Goal: Task Accomplishment & Management: Complete application form

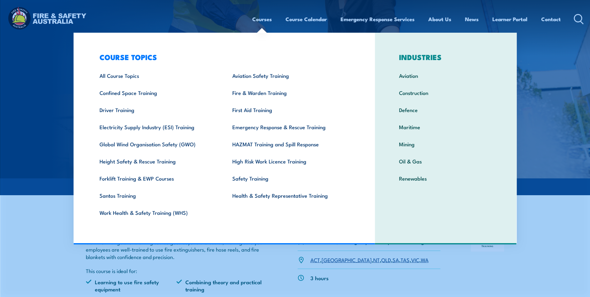
click at [259, 21] on link "Courses" at bounding box center [262, 19] width 20 height 16
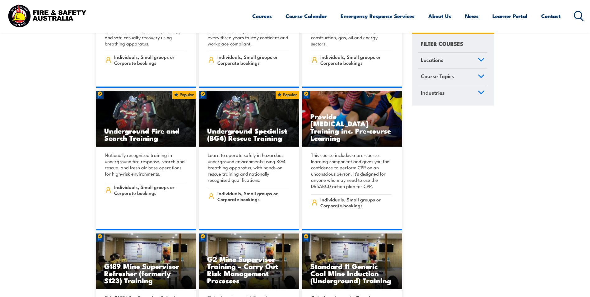
scroll to position [280, 0]
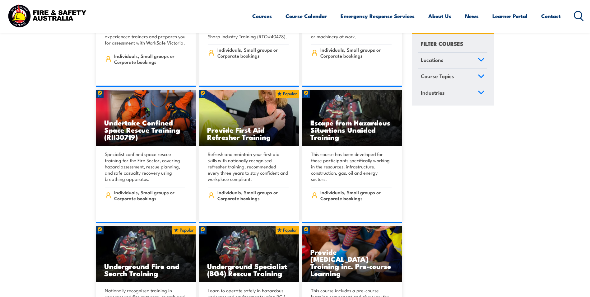
click at [579, 15] on icon at bounding box center [579, 16] width 10 height 10
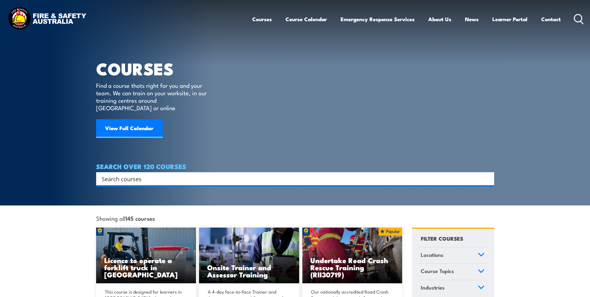
click at [256, 174] on input "Search input" at bounding box center [291, 178] width 379 height 9
type input "First Attack"
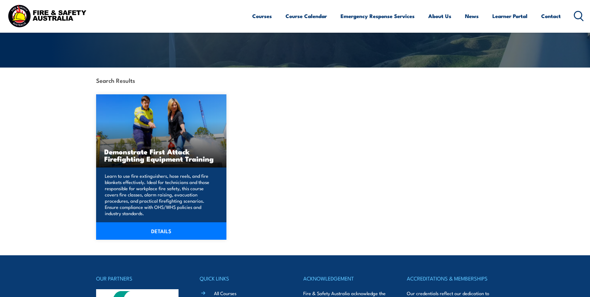
scroll to position [124, 0]
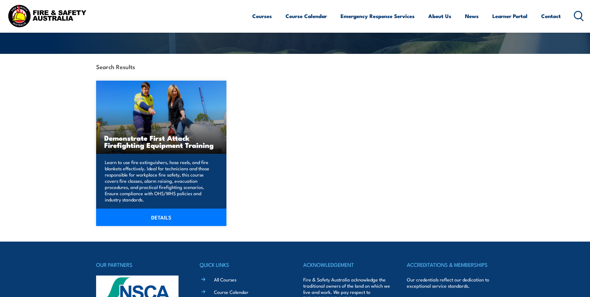
click at [154, 217] on link "DETAILS" at bounding box center [161, 216] width 131 height 17
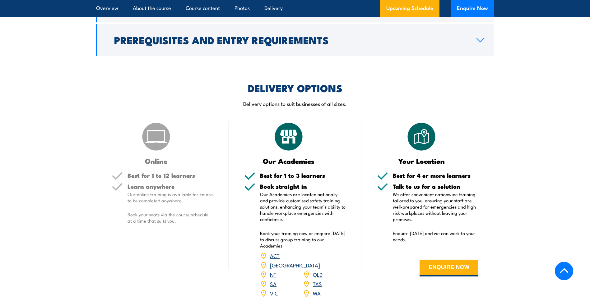
scroll to position [808, 0]
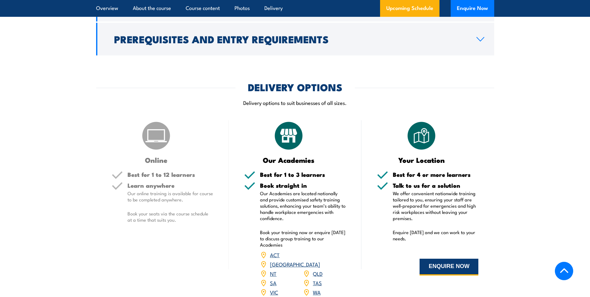
click at [456, 262] on button "ENQUIRE NOW" at bounding box center [448, 266] width 59 height 17
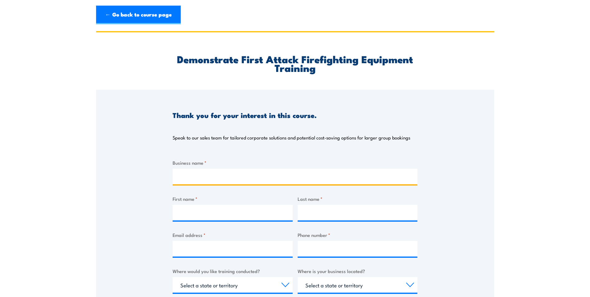
click at [213, 181] on input "Business name *" at bounding box center [295, 177] width 245 height 16
type input "Scenic World"
type input "[PERSON_NAME]"
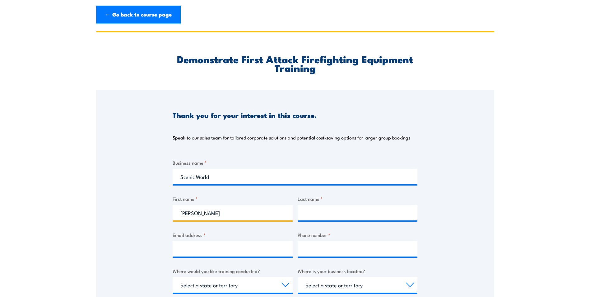
type input "[PERSON_NAME]"
type input "[EMAIL_ADDRESS][DOMAIN_NAME]"
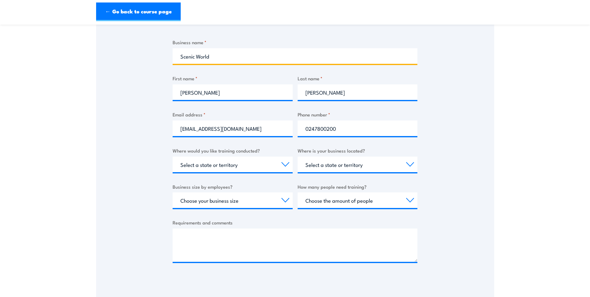
scroll to position [124, 0]
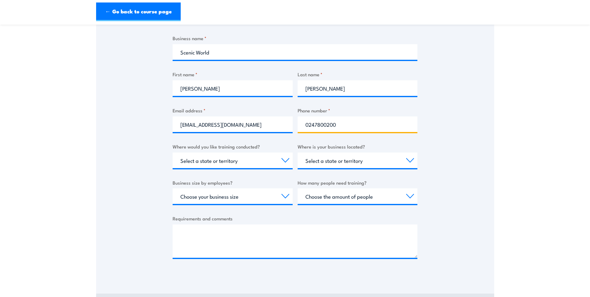
click at [341, 123] on input "0247800200" at bounding box center [358, 124] width 120 height 16
type input "0247800226"
click at [531, 156] on section "Demonstrate First Attack Firefighting Equipment Training Thank you for your int…" at bounding box center [295, 113] width 590 height 413
click at [252, 164] on select "Select a state or territory Nationally - multiple locations [GEOGRAPHIC_DATA] […" at bounding box center [233, 160] width 120 height 16
select select "[GEOGRAPHIC_DATA]"
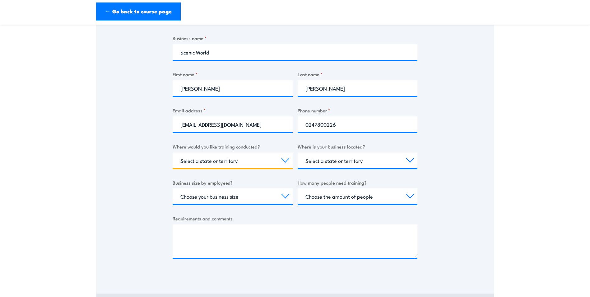
click at [173, 152] on select "Select a state or territory Nationally - multiple locations [GEOGRAPHIC_DATA] […" at bounding box center [233, 160] width 120 height 16
click at [353, 163] on select "Select a state or territory [GEOGRAPHIC_DATA] [GEOGRAPHIC_DATA] [GEOGRAPHIC_DAT…" at bounding box center [358, 160] width 120 height 16
click at [259, 164] on select "Select a state or territory Nationally - multiple locations [GEOGRAPHIC_DATA] […" at bounding box center [233, 160] width 120 height 16
click at [337, 160] on select "Select a state or territory [GEOGRAPHIC_DATA] [GEOGRAPHIC_DATA] [GEOGRAPHIC_DAT…" at bounding box center [358, 160] width 120 height 16
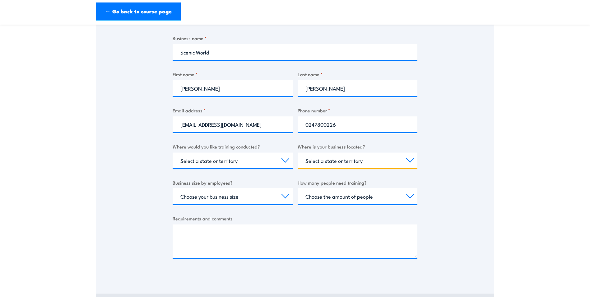
select select "[GEOGRAPHIC_DATA]"
click at [298, 152] on select "Select a state or territory [GEOGRAPHIC_DATA] [GEOGRAPHIC_DATA] [GEOGRAPHIC_DAT…" at bounding box center [358, 160] width 120 height 16
click at [252, 191] on select "Choose your business size 1 to 19 20 to 199 200+" at bounding box center [233, 196] width 120 height 16
select select "20 to 199"
click at [173, 188] on select "Choose your business size 1 to 19 20 to 199 200+" at bounding box center [233, 196] width 120 height 16
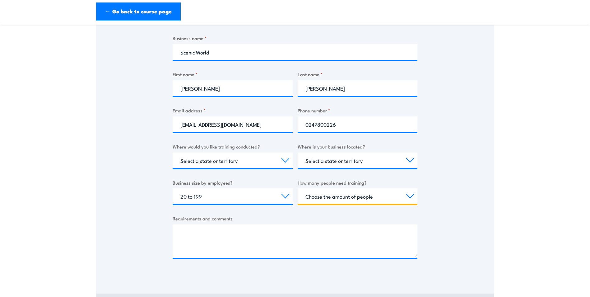
click at [360, 197] on select "Choose the amount of people 1 to 4 5 to 19 20+" at bounding box center [358, 196] width 120 height 16
select select "5 to 19"
click at [298, 188] on select "Choose the amount of people 1 to 4 5 to 19 20+" at bounding box center [358, 196] width 120 height 16
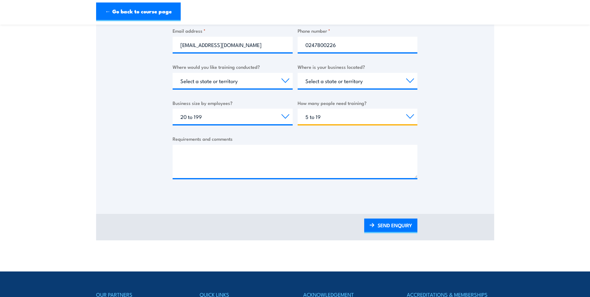
scroll to position [218, 0]
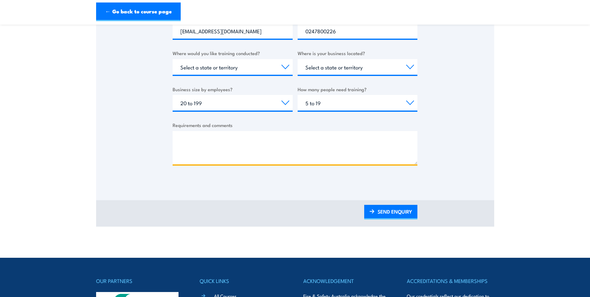
click at [227, 145] on textarea "Requirements and comments" at bounding box center [295, 147] width 245 height 33
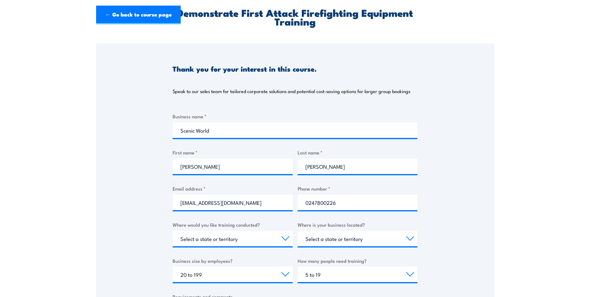
scroll to position [0, 0]
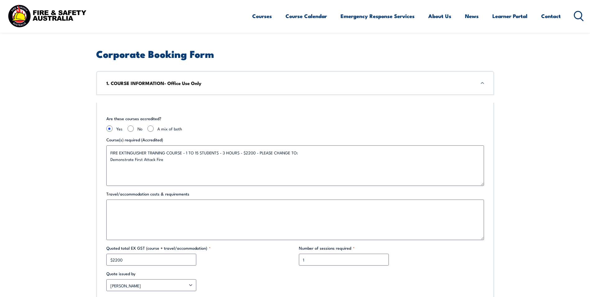
scroll to position [218, 0]
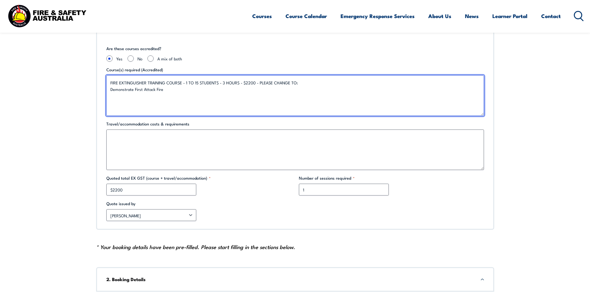
click at [192, 96] on textarea "FIRE EXTINGUISHER TRAINING COURSE - 1 TO 15 STUDENTS - 3 HOURS - $2200 - PLEASE…" at bounding box center [294, 95] width 377 height 40
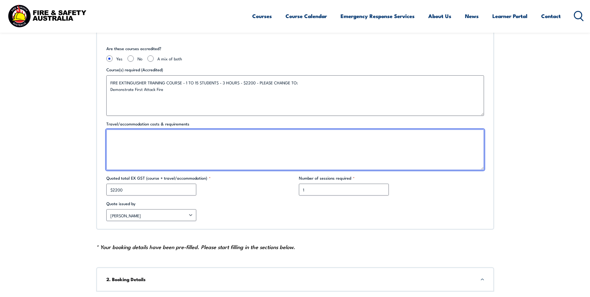
click at [186, 137] on textarea "Travel/accommodation costs & requirements" at bounding box center [294, 149] width 377 height 40
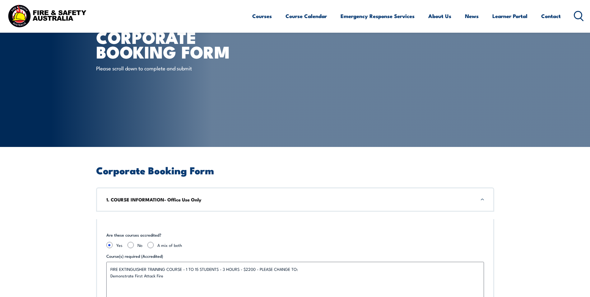
scroll to position [124, 0]
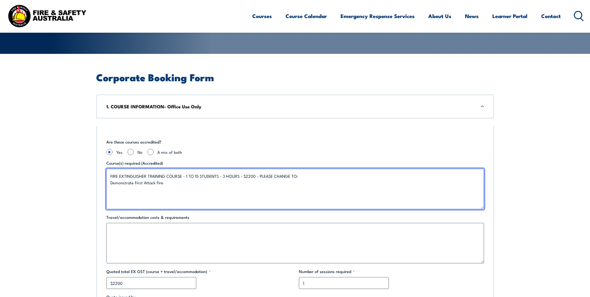
click at [172, 190] on textarea "FIRE EXTINGUISHER TRAINING COURSE - 1 TO 15 STUDENTS - 3 HOURS - $2200 - PLEASE…" at bounding box center [294, 189] width 377 height 40
drag, startPoint x: 182, startPoint y: 175, endPoint x: 101, endPoint y: 172, distance: 81.2
click at [101, 172] on div "Are these courses accredited? Yes No A mix of both Course(s) required (Accredit…" at bounding box center [295, 224] width 398 height 197
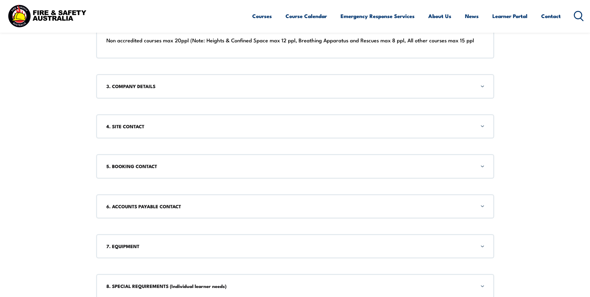
scroll to position [591, 0]
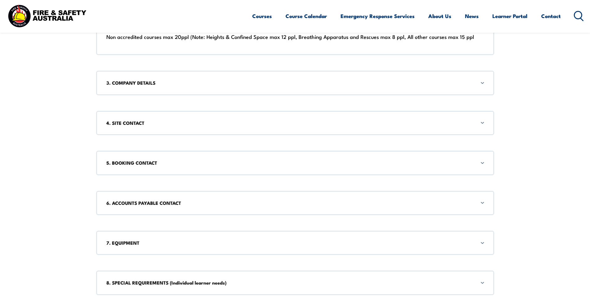
click at [150, 85] on h3 "3. COMPANY DETAILS" at bounding box center [294, 82] width 377 height 7
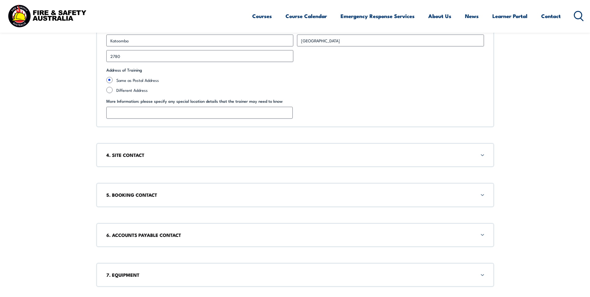
scroll to position [724, 0]
click at [142, 156] on h3 "4. SITE CONTACT" at bounding box center [294, 154] width 377 height 7
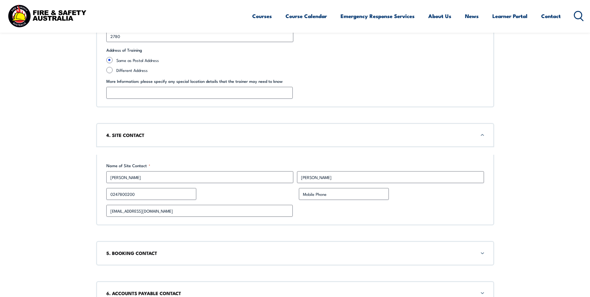
scroll to position [804, 0]
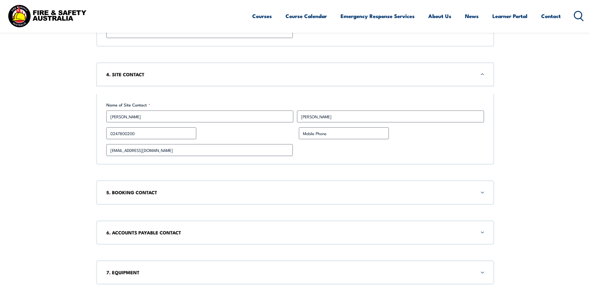
click at [151, 193] on h3 "5. BOOKING CONTACT" at bounding box center [294, 192] width 377 height 7
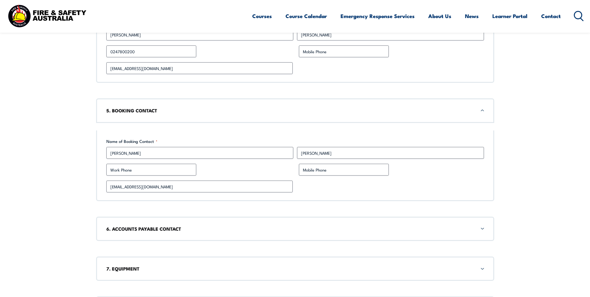
scroll to position [922, 0]
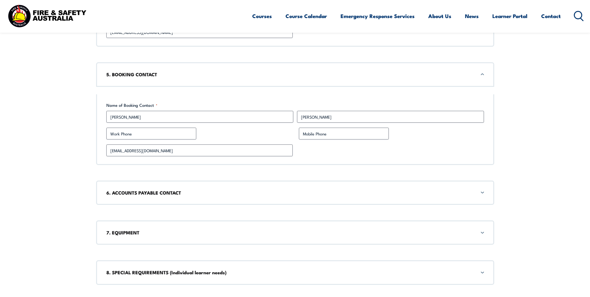
click at [188, 193] on h3 "6. ACCOUNTS PAYABLE CONTACT" at bounding box center [294, 192] width 377 height 7
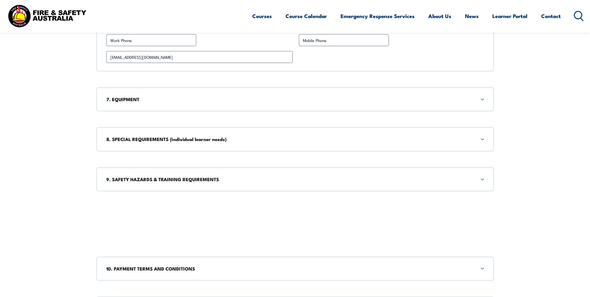
scroll to position [1133, 0]
click at [146, 99] on h3 "7. EQUIPMENT" at bounding box center [294, 98] width 377 height 7
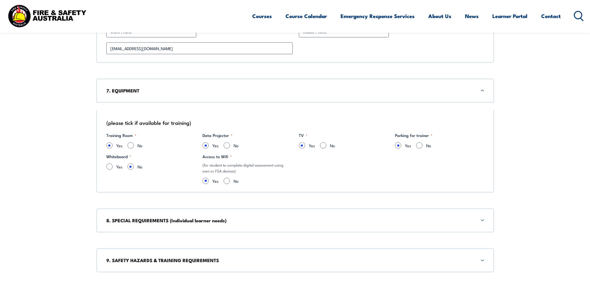
scroll to position [1158, 0]
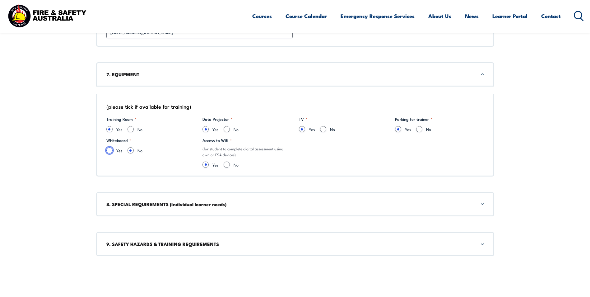
click at [108, 150] on input "Yes" at bounding box center [109, 150] width 6 height 6
radio input "true"
click at [201, 209] on div "8. SPECIAL REQUIREMENTS (Individual learner needs)" at bounding box center [295, 204] width 398 height 24
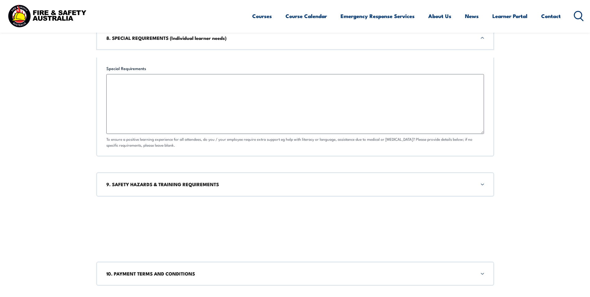
scroll to position [1349, 0]
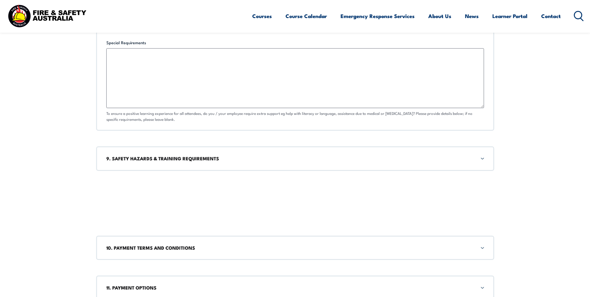
click at [198, 165] on div "9. SAFETY HAZARDS & TRAINING REQUIREMENTS" at bounding box center [295, 158] width 398 height 24
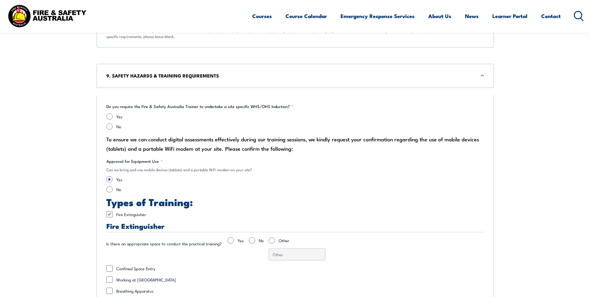
scroll to position [1433, 0]
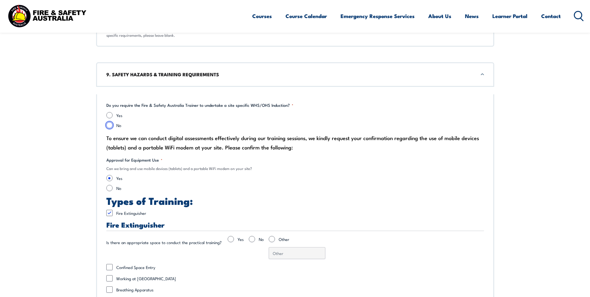
click at [112, 127] on input "No" at bounding box center [109, 125] width 6 height 6
radio input "true"
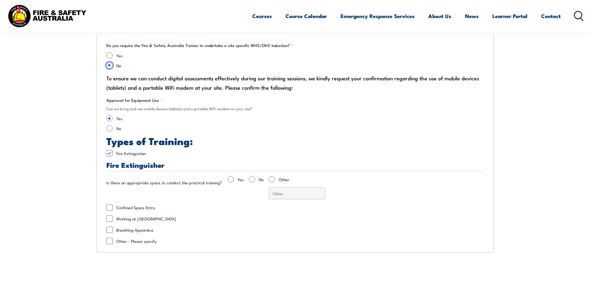
scroll to position [1496, 0]
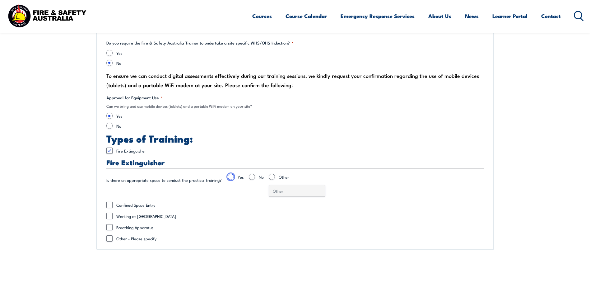
click at [228, 177] on input "Yes" at bounding box center [231, 176] width 6 height 6
radio input "true"
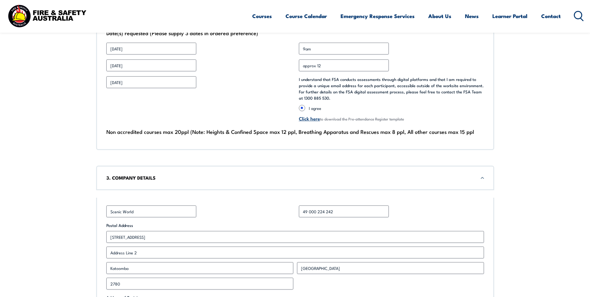
scroll to position [345, 0]
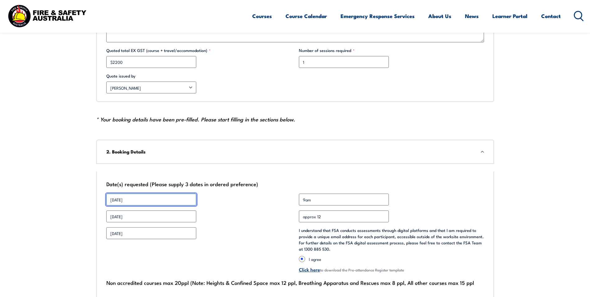
click at [178, 205] on input "[DATE]" at bounding box center [151, 199] width 90 height 12
drag, startPoint x: 160, startPoint y: 202, endPoint x: 92, endPoint y: 207, distance: 68.3
type input "5th Nov 2025"
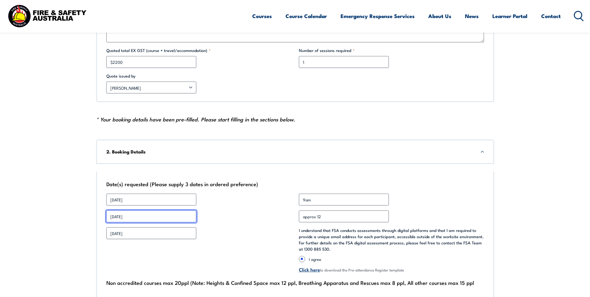
drag, startPoint x: 160, startPoint y: 218, endPoint x: 104, endPoint y: 215, distance: 56.7
click at [104, 215] on div "Date(s) requested (Please supply 3 dates in ordered preference) Date 1 * 5th No…" at bounding box center [295, 235] width 398 height 129
type input "6th Nov 2025"
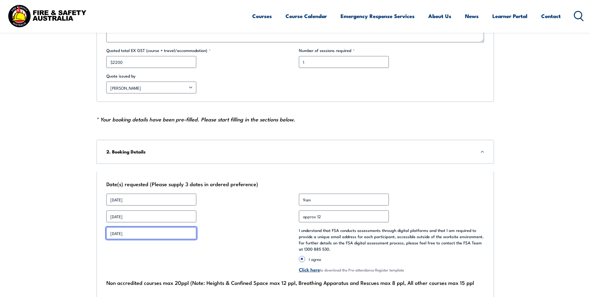
click at [146, 232] on input "[DATE]" at bounding box center [151, 233] width 90 height 12
drag, startPoint x: 152, startPoint y: 232, endPoint x: 96, endPoint y: 232, distance: 56.6
click at [96, 232] on div "Date(s) requested (Please supply 3 dates in ordered preference) Date 1 * 5th No…" at bounding box center [295, 235] width 398 height 129
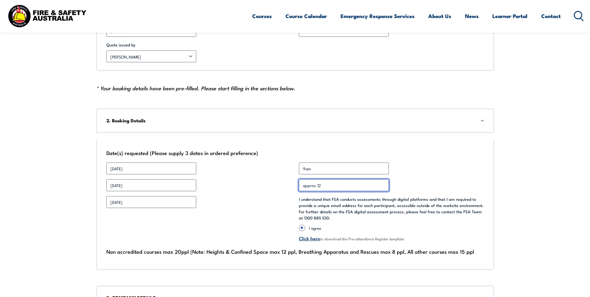
click at [326, 186] on input "approx 12" at bounding box center [344, 185] width 90 height 12
click at [342, 188] on input "approx 12" at bounding box center [344, 185] width 90 height 12
drag, startPoint x: 335, startPoint y: 208, endPoint x: 331, endPoint y: 196, distance: 13.1
click at [335, 208] on legend "I understand that FSA conducts assessments through digital platforms and that I…" at bounding box center [391, 208] width 185 height 25
click at [326, 185] on input "approx 12" at bounding box center [344, 185] width 90 height 12
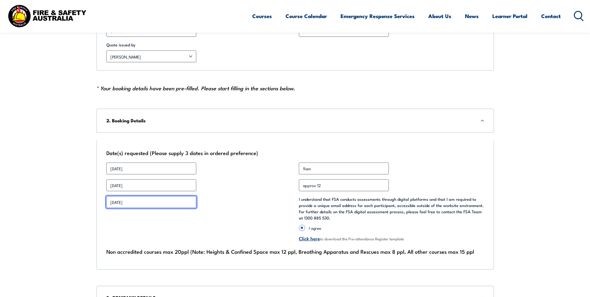
click at [149, 206] on input "[DATE]" at bounding box center [151, 202] width 90 height 12
drag, startPoint x: 161, startPoint y: 199, endPoint x: 93, endPoint y: 206, distance: 68.1
type input "18th Nov 2025"
click at [236, 218] on div "Date 3 * 18th Nov 2025" at bounding box center [198, 219] width 185 height 46
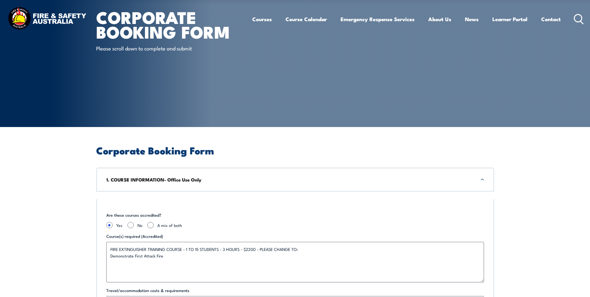
scroll to position [96, 0]
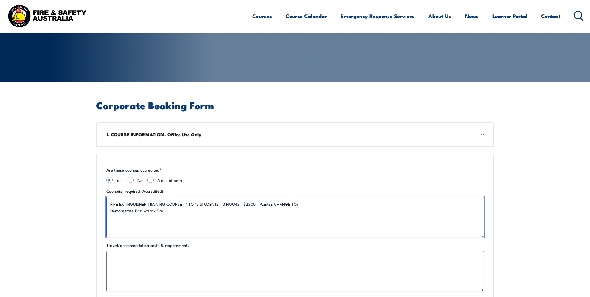
drag, startPoint x: 298, startPoint y: 205, endPoint x: 317, endPoint y: 202, distance: 19.1
click at [306, 203] on textarea "FIRE EXTINGUISHER TRAINING COURSE - 1 TO 15 STUDENTS - 3 HOURS - $2200 - PLEASE…" at bounding box center [294, 217] width 377 height 40
drag, startPoint x: 317, startPoint y: 203, endPoint x: 76, endPoint y: 208, distance: 241.0
click at [164, 203] on textarea "FIRE EXTINGUISHER TRAINING COURSE - 1 TO 15 STUDENTS - 3 HOURS - $2200 - PLEASE…" at bounding box center [294, 217] width 377 height 40
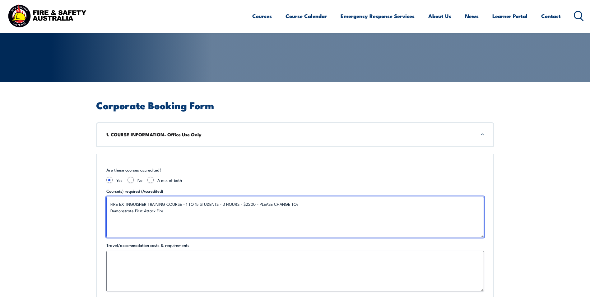
drag, startPoint x: 301, startPoint y: 202, endPoint x: 76, endPoint y: 204, distance: 225.4
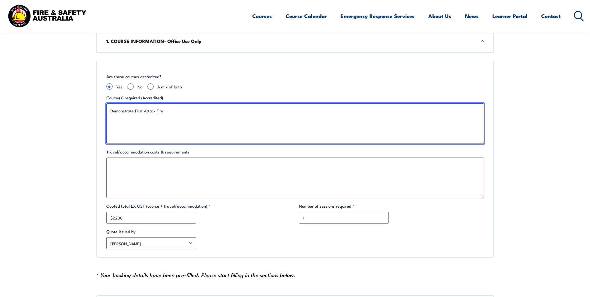
type textarea "Demonstrate First Attack Fire"
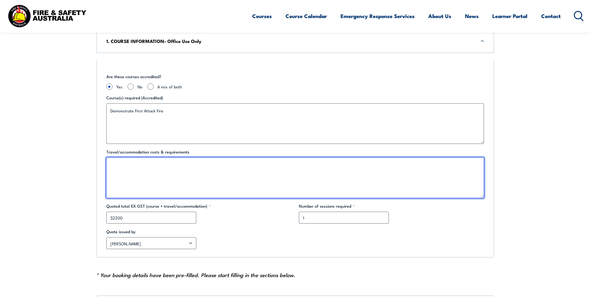
click at [183, 179] on textarea "Travel/accommodation costs & requirements" at bounding box center [294, 177] width 377 height 40
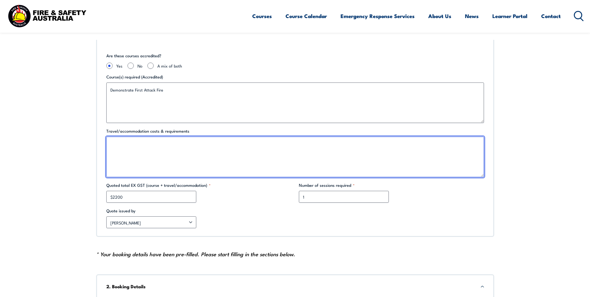
scroll to position [252, 0]
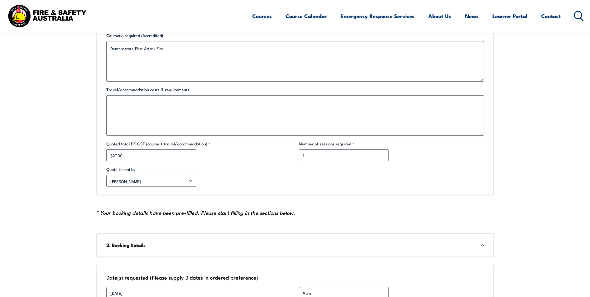
click at [197, 151] on div "$2200" at bounding box center [198, 155] width 185 height 12
click at [175, 154] on input "$2200" at bounding box center [151, 155] width 90 height 12
drag, startPoint x: 163, startPoint y: 154, endPoint x: 67, endPoint y: 153, distance: 96.4
click at [136, 180] on select "Other Chloe Kenwright Sheldon Alcantara Rob Daniels Jeremy Idiculas Richard Joh…" at bounding box center [151, 181] width 90 height 12
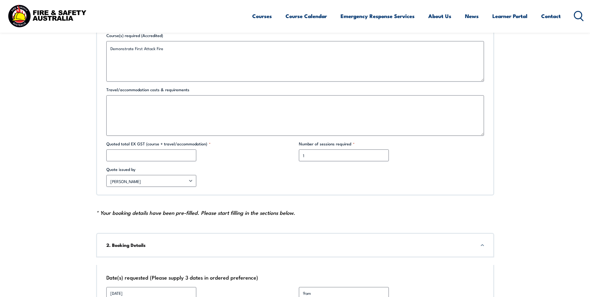
click at [237, 182] on div "Other Chloe Kenwright Sheldon Alcantara Rob Daniels Jeremy Idiculas Richard Joh…" at bounding box center [198, 181] width 185 height 12
click at [191, 183] on select "Other Chloe Kenwright Sheldon Alcantara Rob Daniels Jeremy Idiculas Richard Joh…" at bounding box center [151, 181] width 90 height 12
click at [273, 182] on div "Other Chloe Kenwright Sheldon Alcantara Rob Daniels Jeremy Idiculas Richard Joh…" at bounding box center [198, 181] width 185 height 12
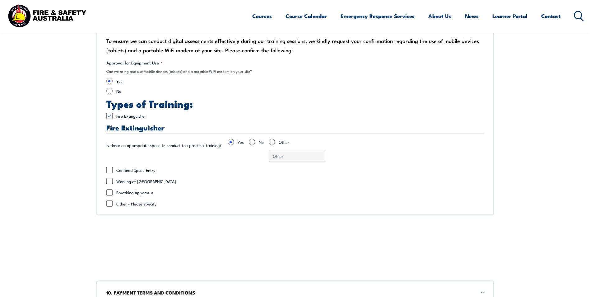
scroll to position [1651, 0]
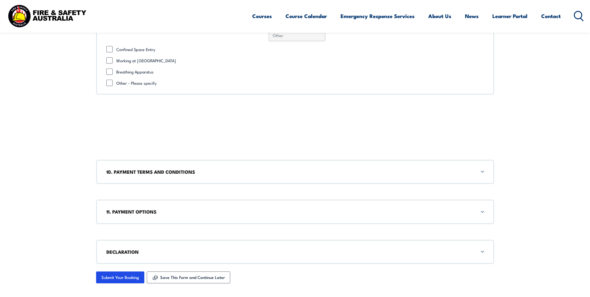
click at [179, 173] on h3 "10. PAYMENT TERMS AND CONDITIONS" at bounding box center [294, 171] width 377 height 7
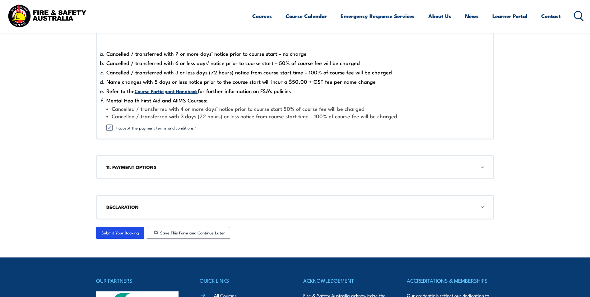
click at [171, 170] on h3 "11. PAYMENT OPTIONS" at bounding box center [294, 167] width 377 height 7
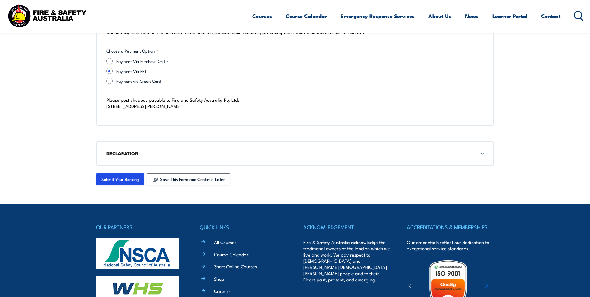
scroll to position [2090, 0]
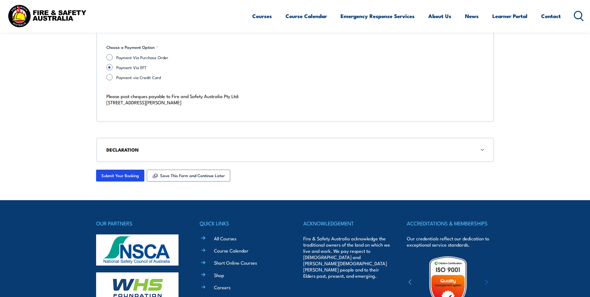
click at [180, 148] on h3 "DECLARATION" at bounding box center [294, 149] width 377 height 7
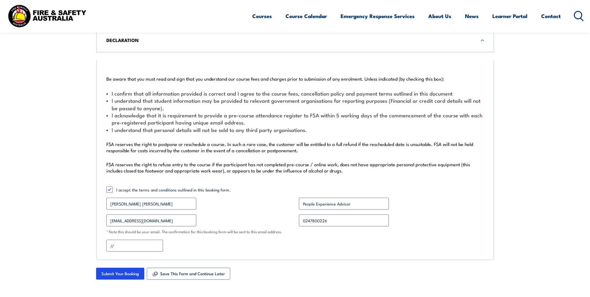
scroll to position [2258, 0]
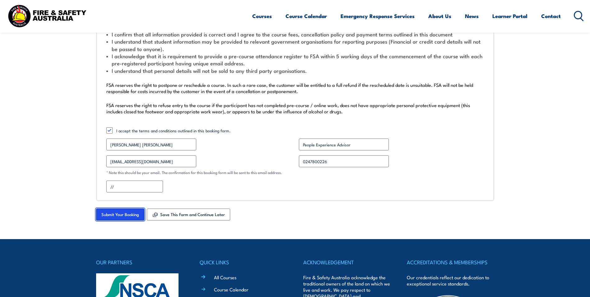
click at [113, 214] on input "Submit Your Booking" at bounding box center [120, 214] width 48 height 12
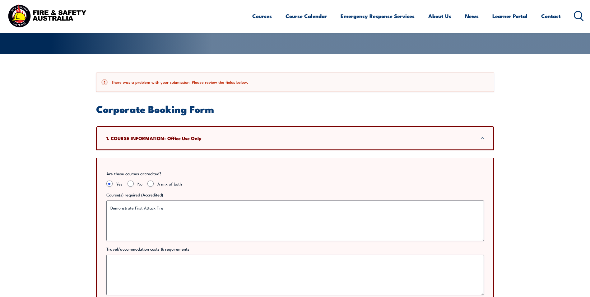
scroll to position [280, 0]
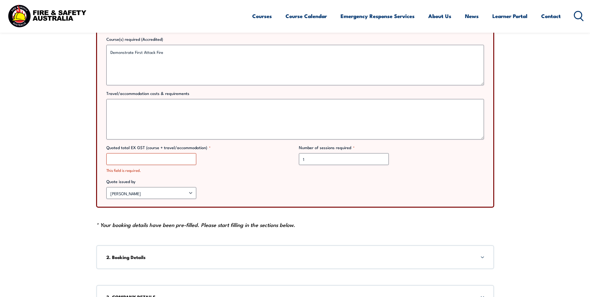
click at [262, 187] on div "Other Chloe Kenwright Sheldon Alcantara Rob Daniels Jeremy Idiculas Richard Joh…" at bounding box center [198, 193] width 185 height 12
click at [187, 198] on select "Other Chloe Kenwright Sheldon Alcantara Rob Daniels Jeremy Idiculas Richard Joh…" at bounding box center [151, 193] width 90 height 12
click at [274, 182] on label "Quote issued by" at bounding box center [198, 181] width 185 height 6
click at [196, 187] on select "Other Chloe Kenwright Sheldon Alcantara Rob Daniels Jeremy Idiculas Richard Joh…" at bounding box center [151, 193] width 90 height 12
click at [245, 229] on div "* Your booking details have been pre-filled. Please start filling in the sectio…" at bounding box center [295, 224] width 398 height 9
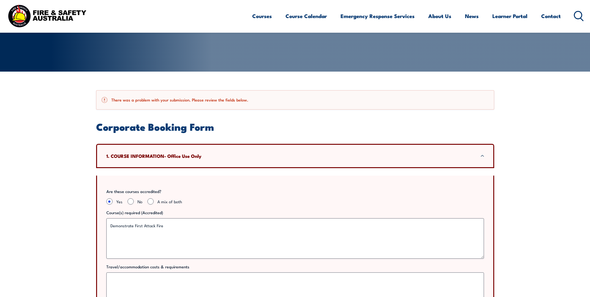
scroll to position [93, 0]
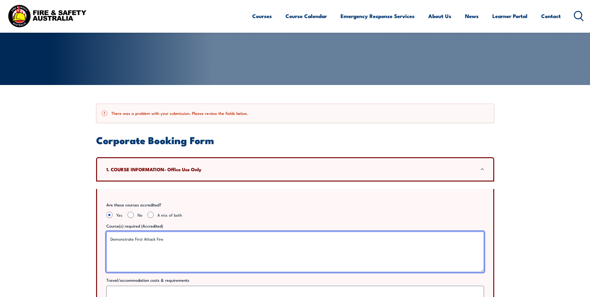
click at [183, 249] on textarea "Demonstrate First Attack Fire" at bounding box center [294, 251] width 377 height 40
drag, startPoint x: 197, startPoint y: 242, endPoint x: 54, endPoint y: 247, distance: 142.2
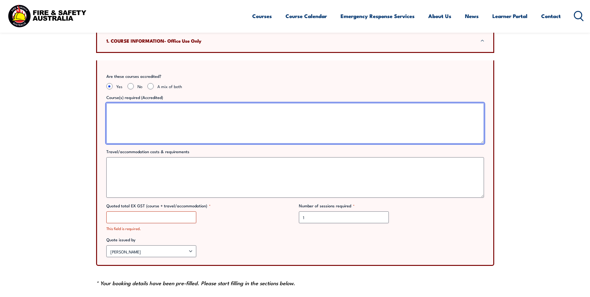
scroll to position [249, 0]
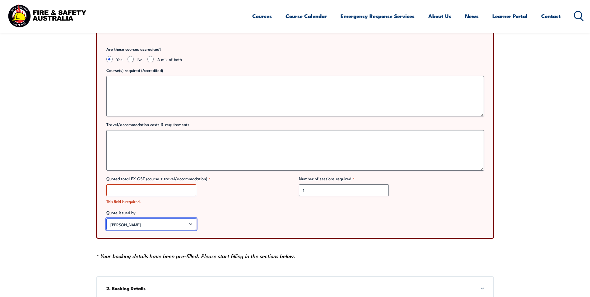
click at [176, 225] on select "Other Chloe Kenwright Sheldon Alcantara Rob Daniels Jeremy Idiculas Richard Joh…" at bounding box center [151, 224] width 90 height 12
select select "Other"
click at [106, 218] on select "Other Chloe Kenwright Sheldon Alcantara Rob Daniels Jeremy Idiculas Richard Joh…" at bounding box center [151, 224] width 90 height 12
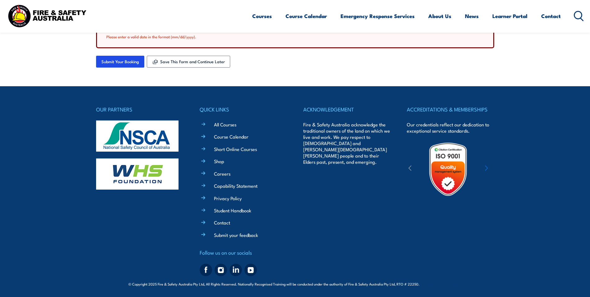
scroll to position [1165, 0]
drag, startPoint x: 121, startPoint y: 66, endPoint x: 126, endPoint y: 66, distance: 5.0
click at [121, 66] on input "Submit Your Booking" at bounding box center [120, 61] width 48 height 12
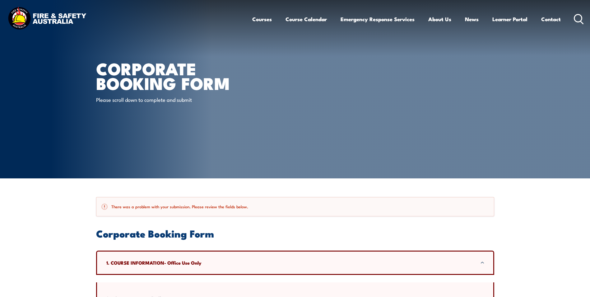
scroll to position [31, 0]
